Goal: Information Seeking & Learning: Understand process/instructions

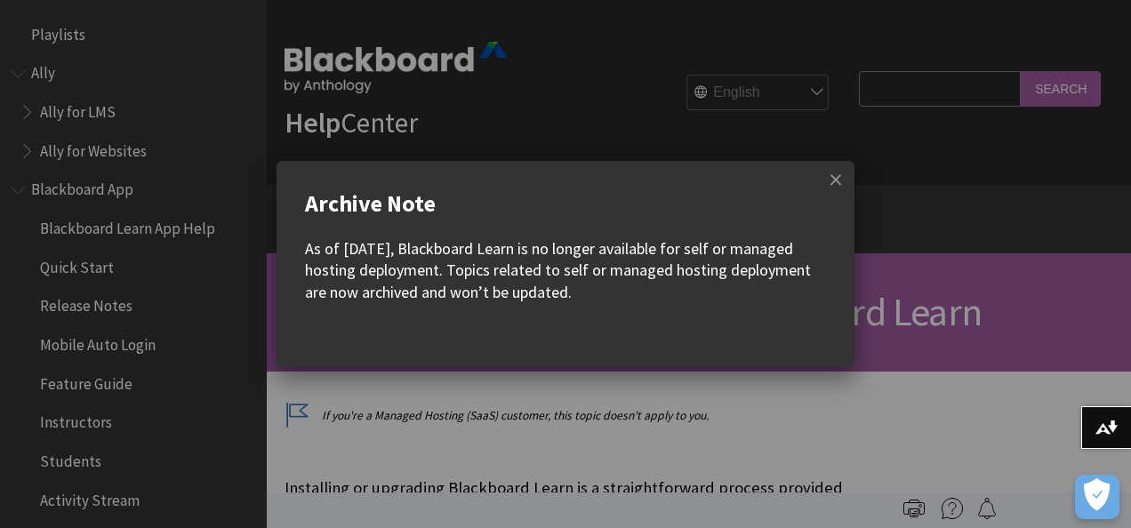
scroll to position [2230, 0]
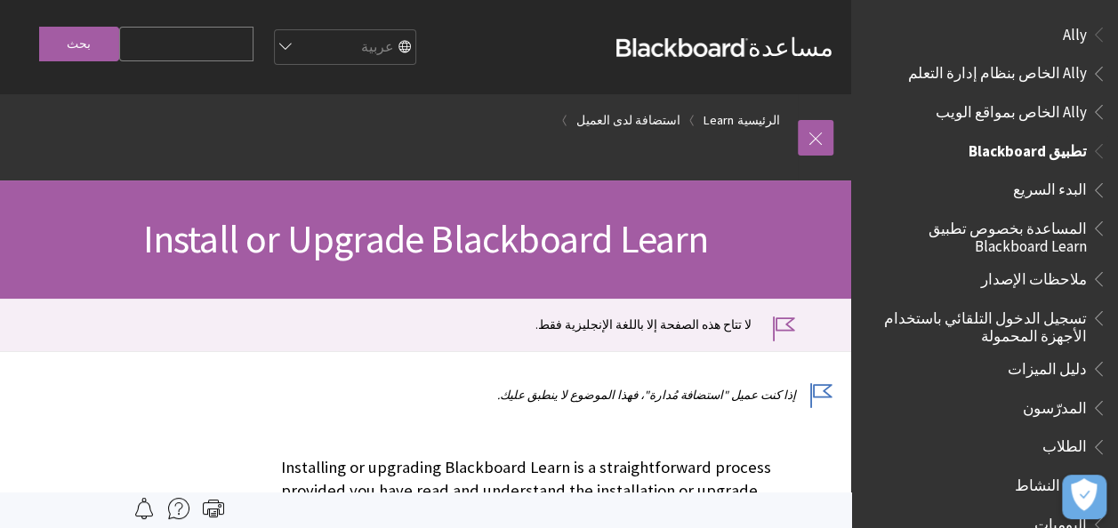
click at [1050, 143] on span "تطبيق Blackboard" at bounding box center [1028, 148] width 118 height 24
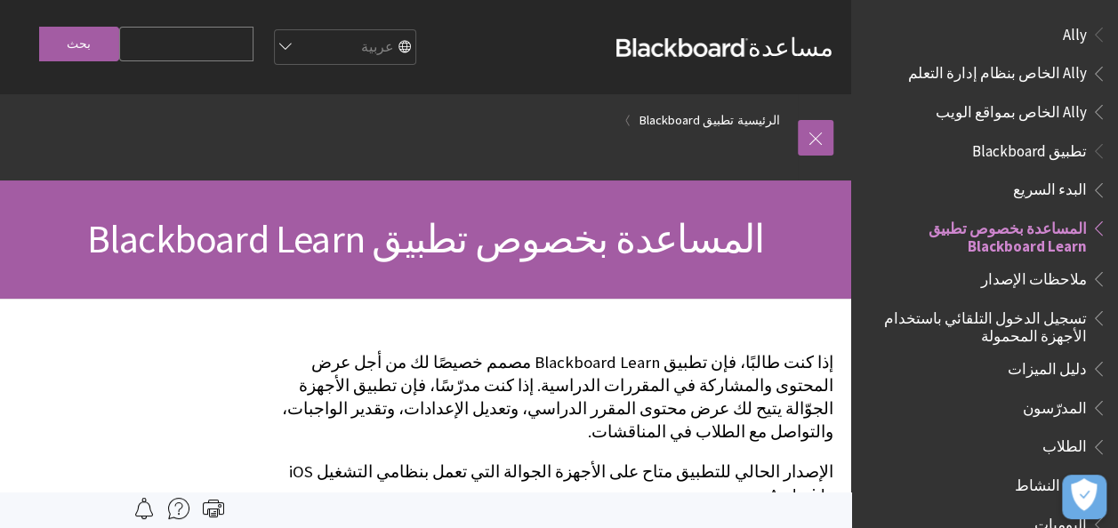
scroll to position [187, 0]
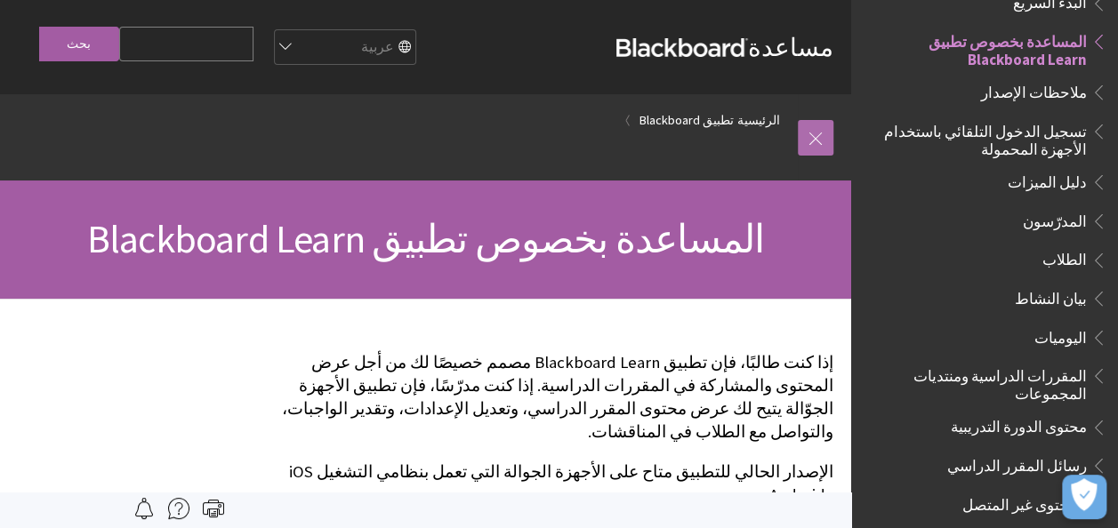
click at [813, 131] on link at bounding box center [816, 138] width 36 height 36
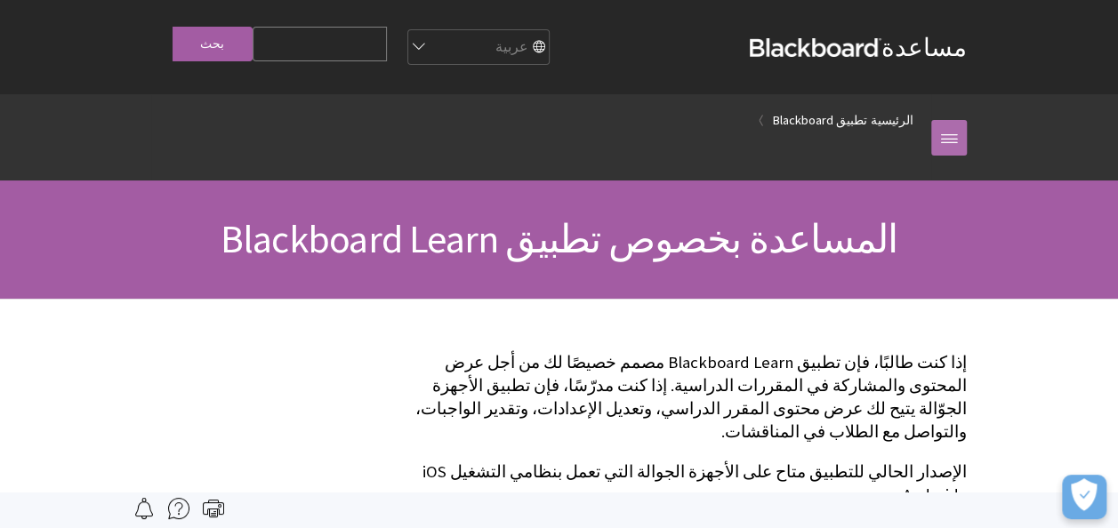
click at [950, 135] on link at bounding box center [949, 138] width 36 height 36
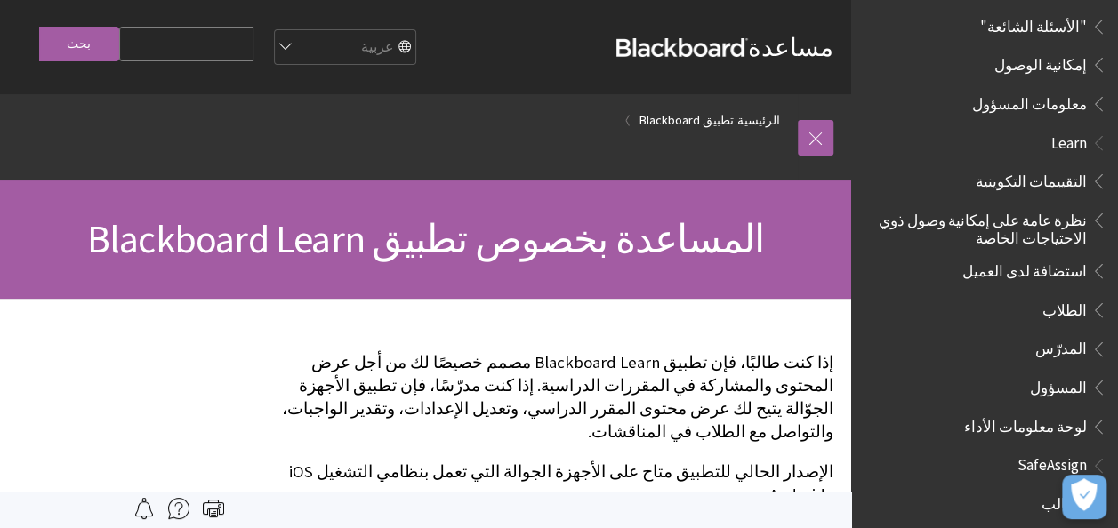
scroll to position [1090, 0]
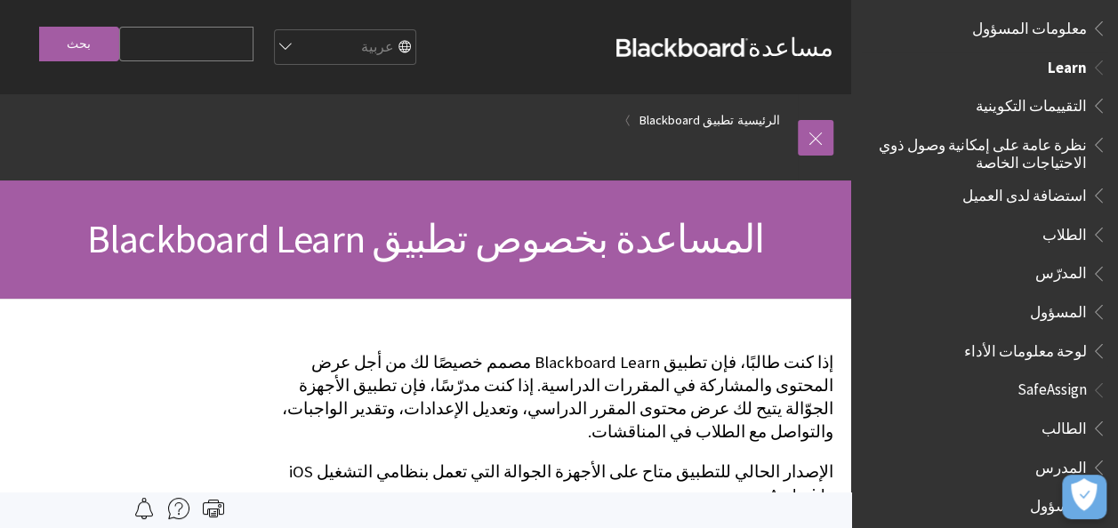
click at [1081, 220] on span "الطلاب" at bounding box center [1064, 232] width 44 height 24
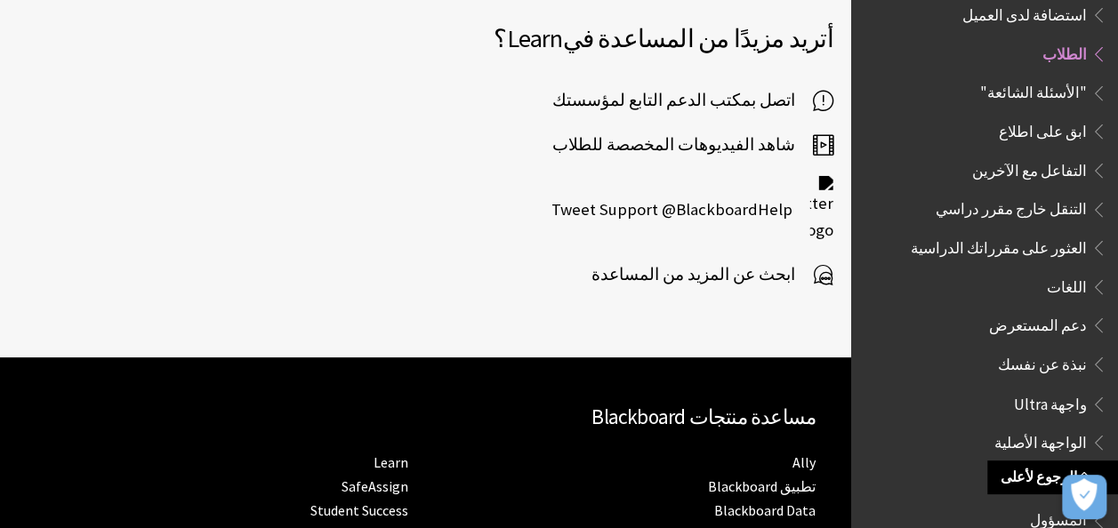
scroll to position [2549, 0]
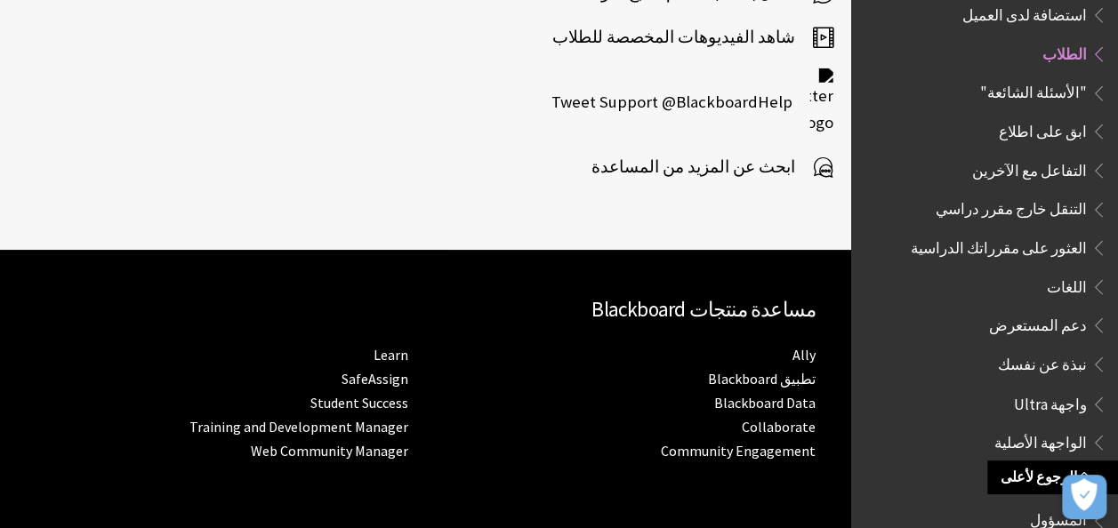
click at [1117, 446] on div "كل المنتجات Ally Ally الخاص بنظام إدارة التعلم Ally الخاص بمواقع الويب Ally All…" at bounding box center [984, 264] width 267 height 528
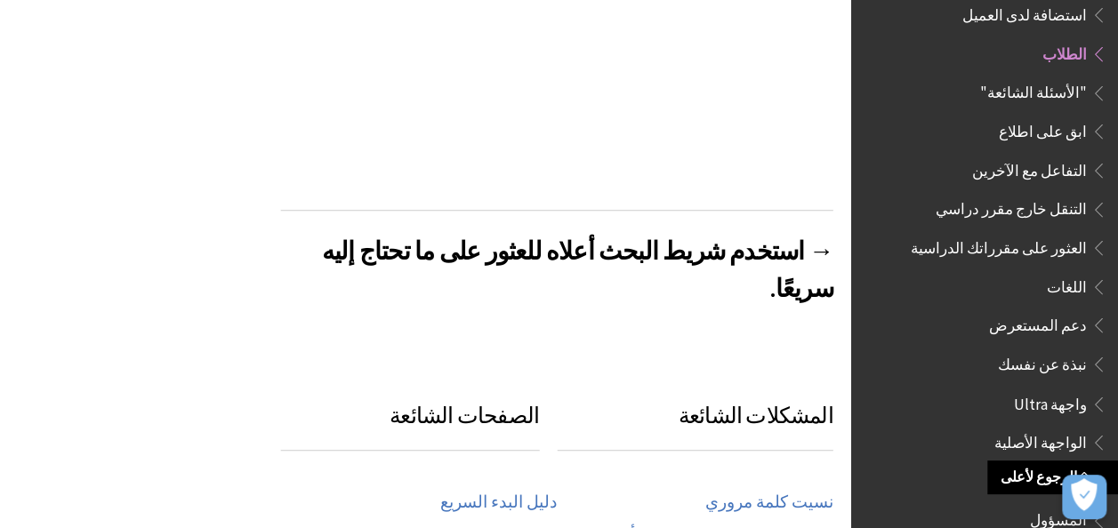
scroll to position [0, 0]
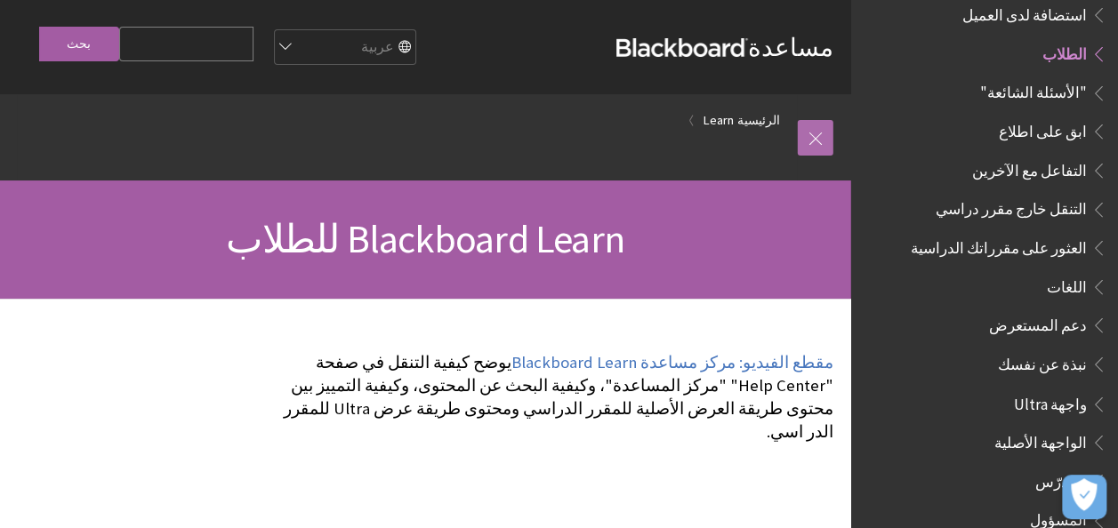
click at [830, 121] on link at bounding box center [816, 138] width 36 height 36
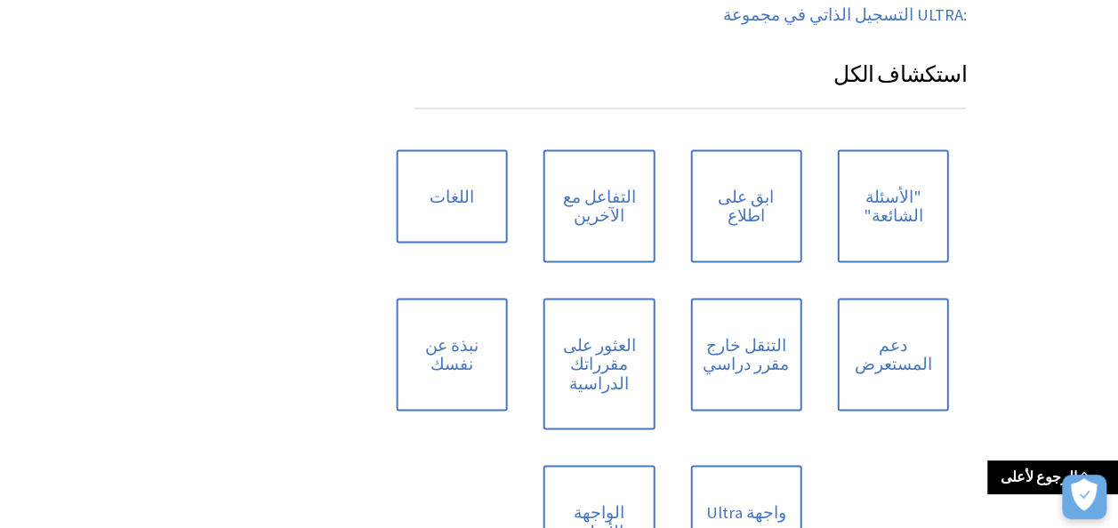
scroll to position [1386, 0]
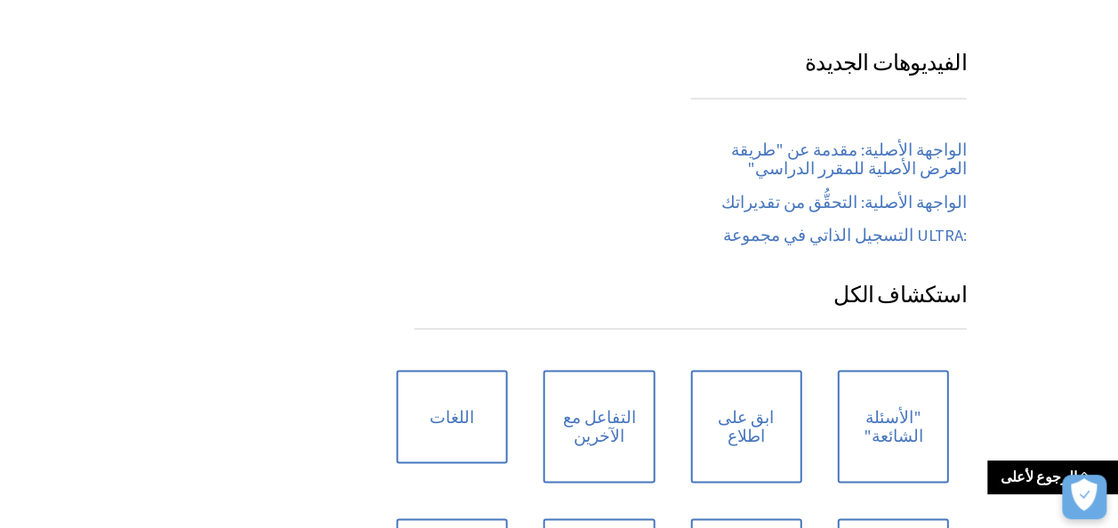
click at [108, 320] on div "تجاوز إلى المحتوى الرئيسي مساعدة Blackboard مساعدة Bb English عربية Català Cymr…" at bounding box center [559, 93] width 1118 height 2959
